Goal: Check status: Check status

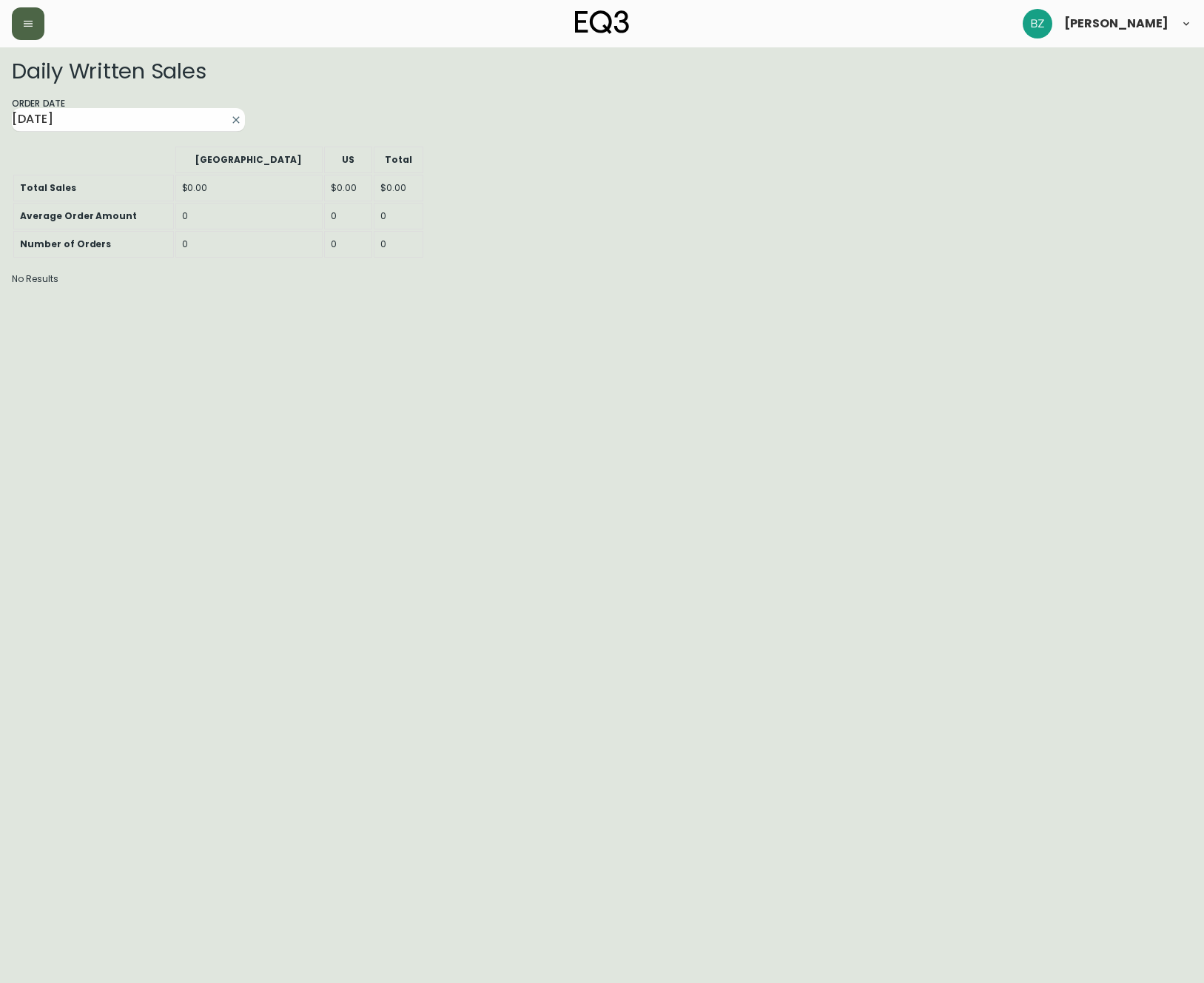
click at [32, 25] on icon "button" at bounding box center [29, 24] width 12 height 12
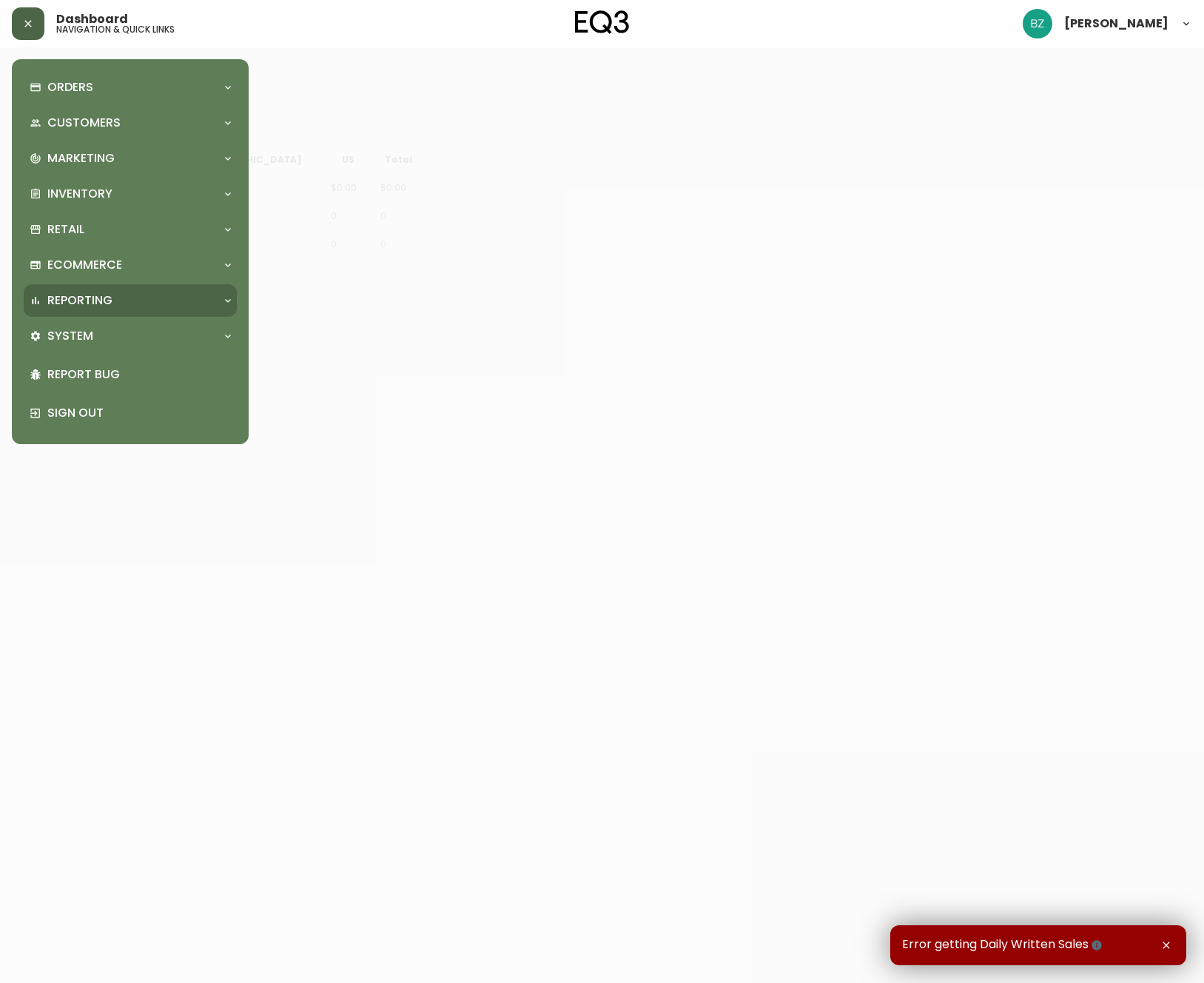
click at [200, 294] on div "Reporting" at bounding box center [122, 301] width 187 height 17
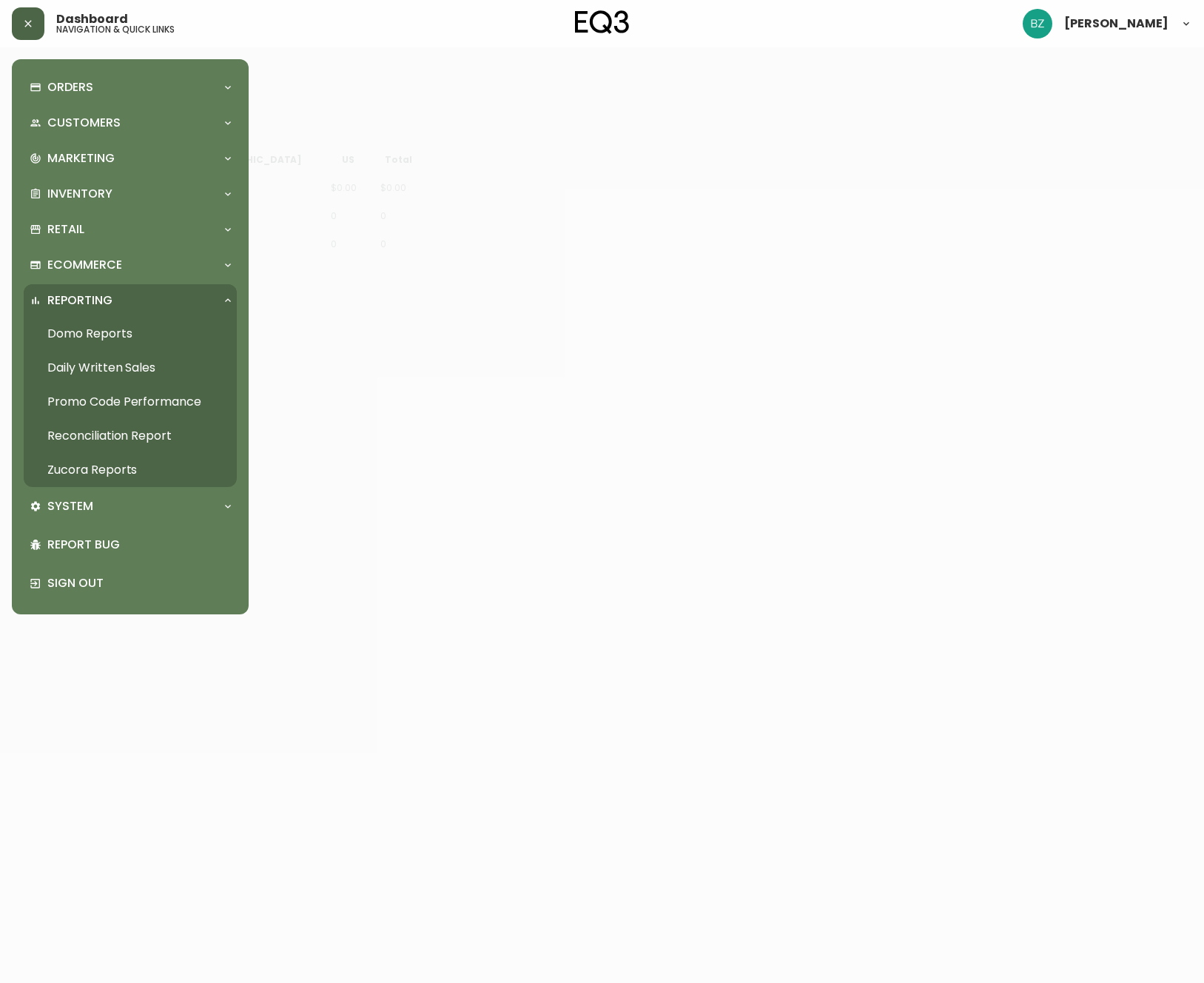
click at [98, 364] on link "Daily Written Sales" at bounding box center [131, 368] width 213 height 34
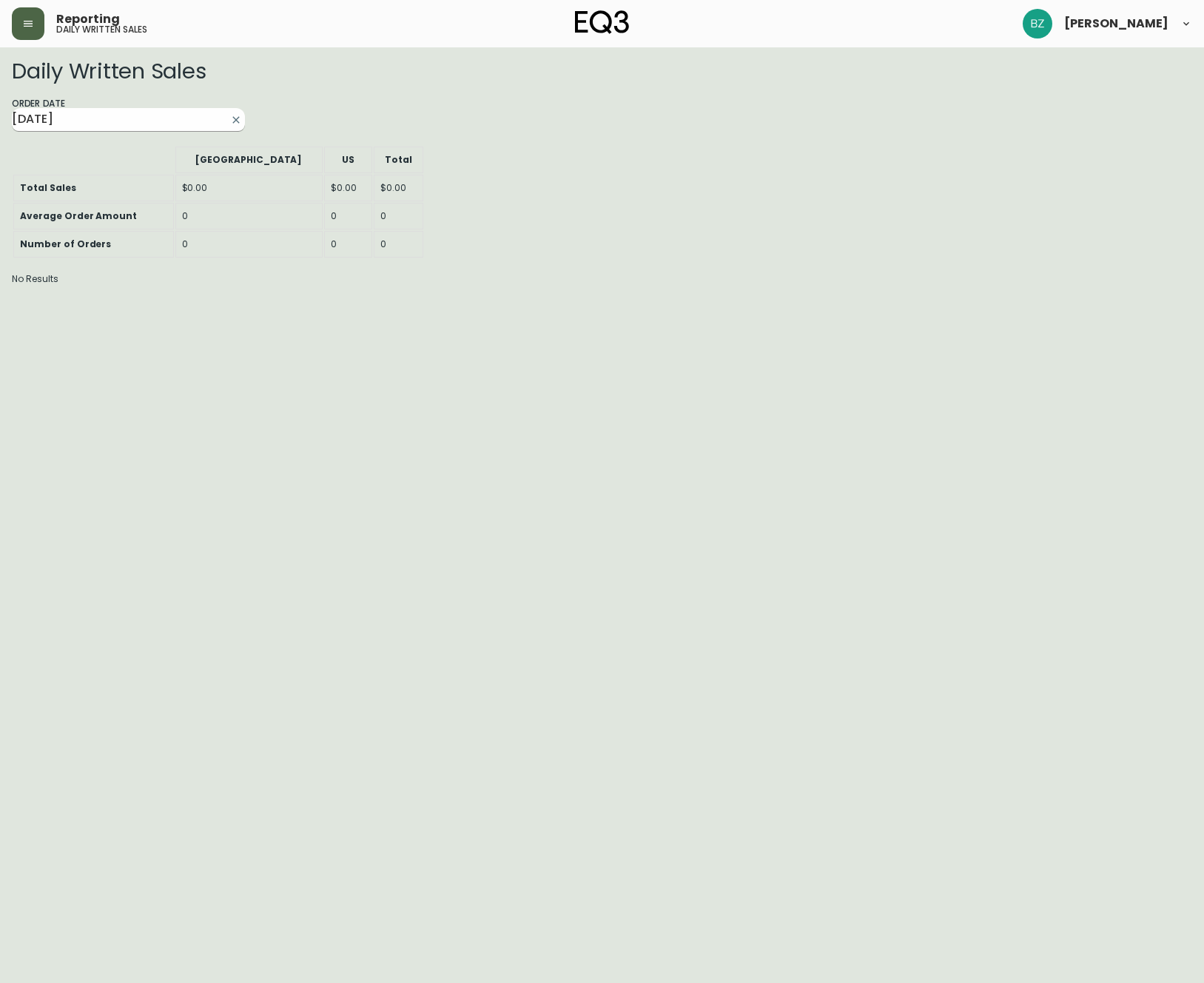
click at [102, 118] on input "[DATE]" at bounding box center [116, 120] width 209 height 24
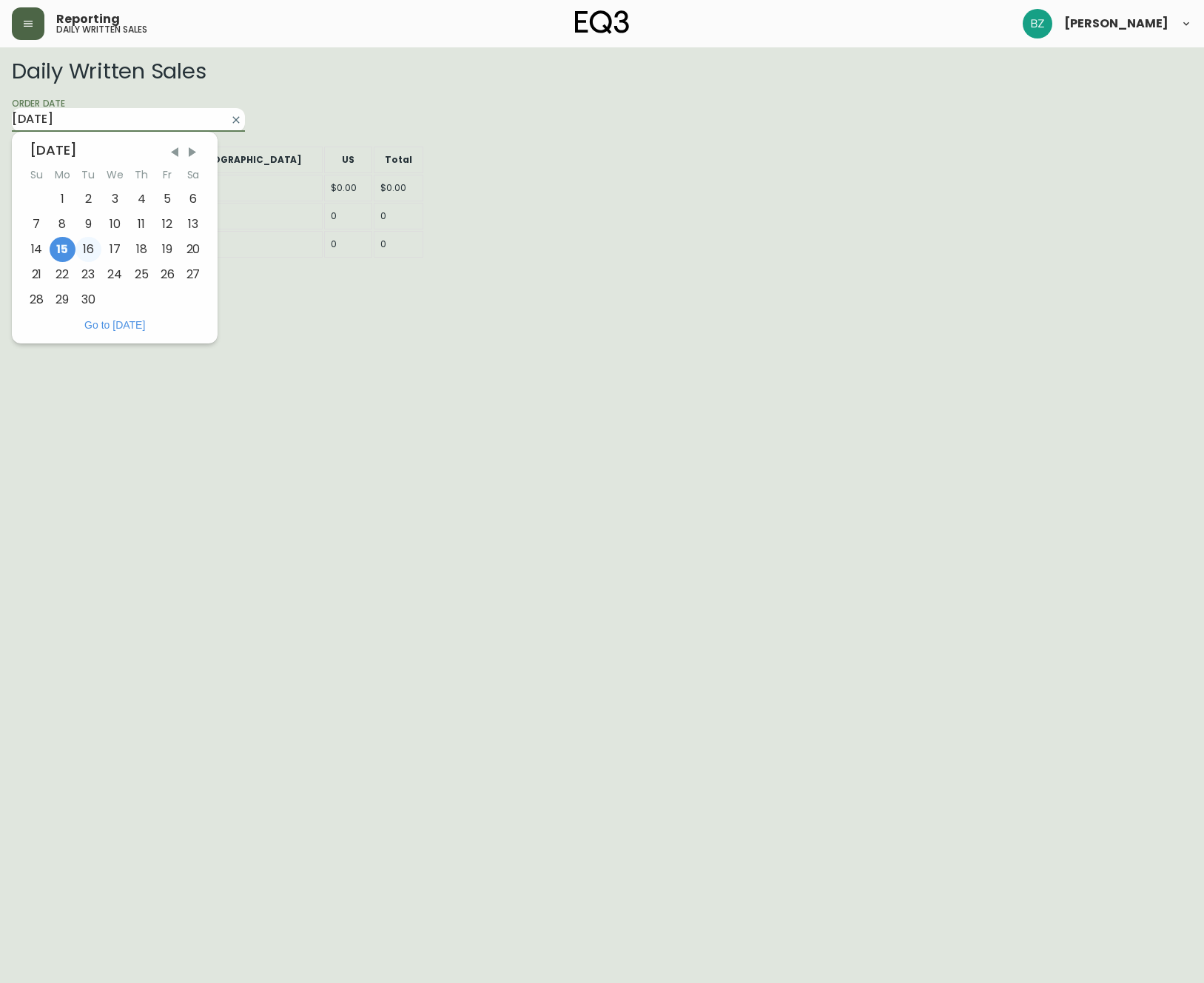
click at [90, 246] on div "16" at bounding box center [89, 250] width 26 height 26
click at [111, 117] on input "[DATE]" at bounding box center [116, 120] width 209 height 24
click at [42, 245] on div "14" at bounding box center [37, 250] width 26 height 26
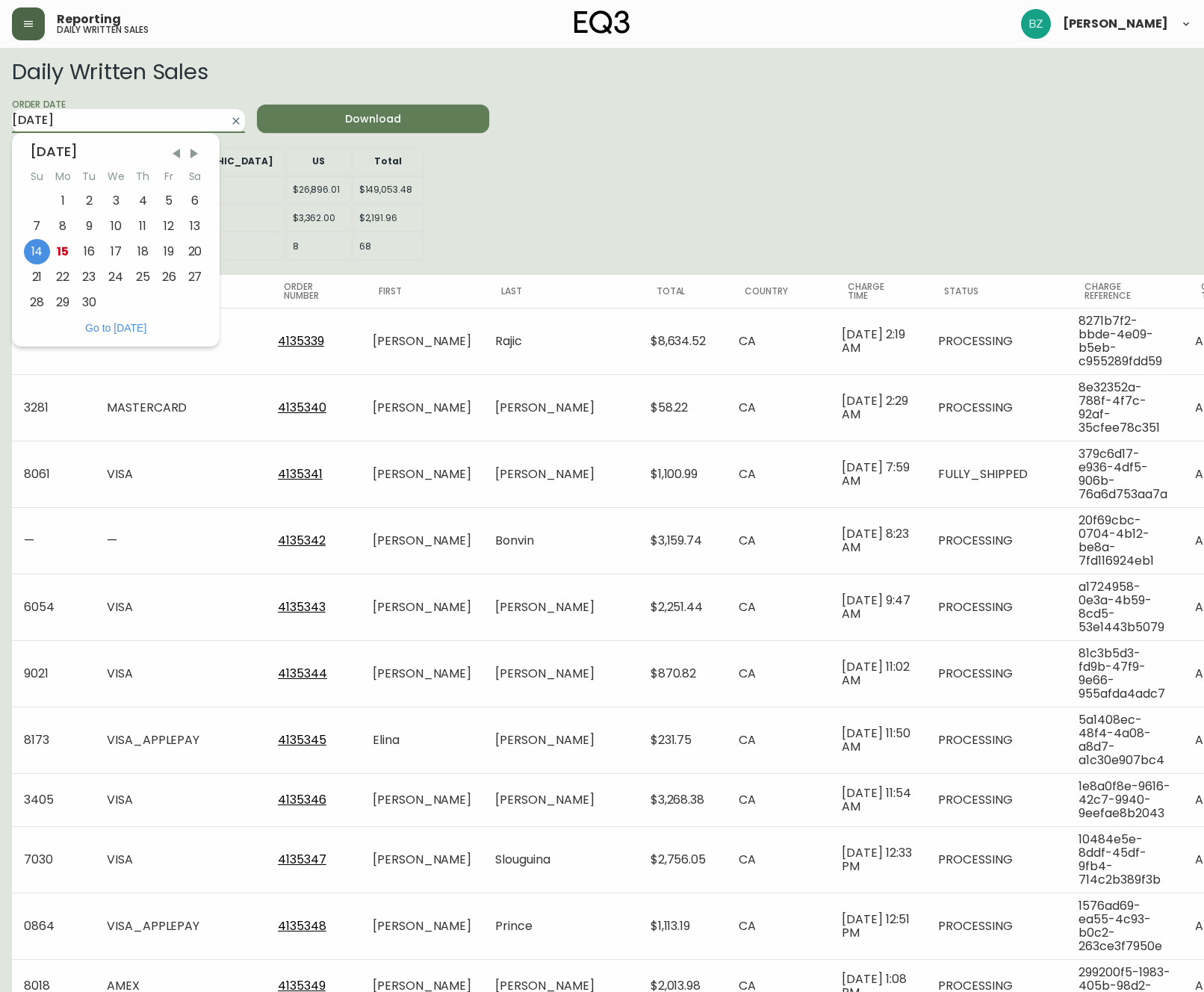
click at [158, 117] on input "[DATE]" at bounding box center [117, 121] width 209 height 24
click at [66, 252] on div "15" at bounding box center [63, 252] width 27 height 26
type input "[DATE]"
